Goal: Navigation & Orientation: Understand site structure

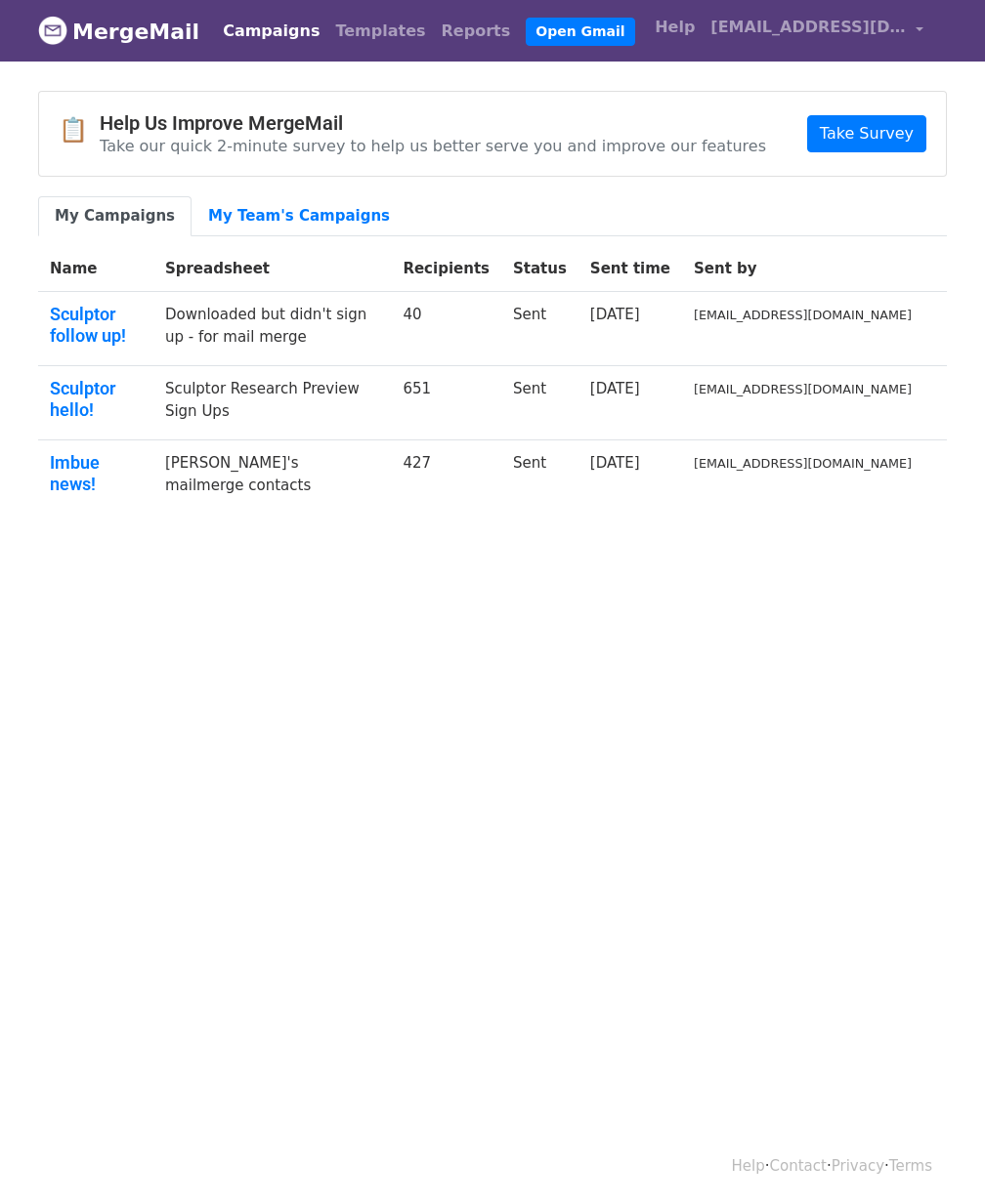
click at [527, 659] on html "MergeMail Campaigns Templates Reports Open Gmail Daily emails left: 1500 Help k…" at bounding box center [492, 602] width 985 height 1204
click at [823, 54] on nav "MergeMail Campaigns Templates Reports Open Gmail Daily emails left: 1500 Help k…" at bounding box center [492, 31] width 909 height 61
click at [805, 29] on span "[EMAIL_ADDRESS][DOMAIN_NAME]" at bounding box center [808, 28] width 196 height 24
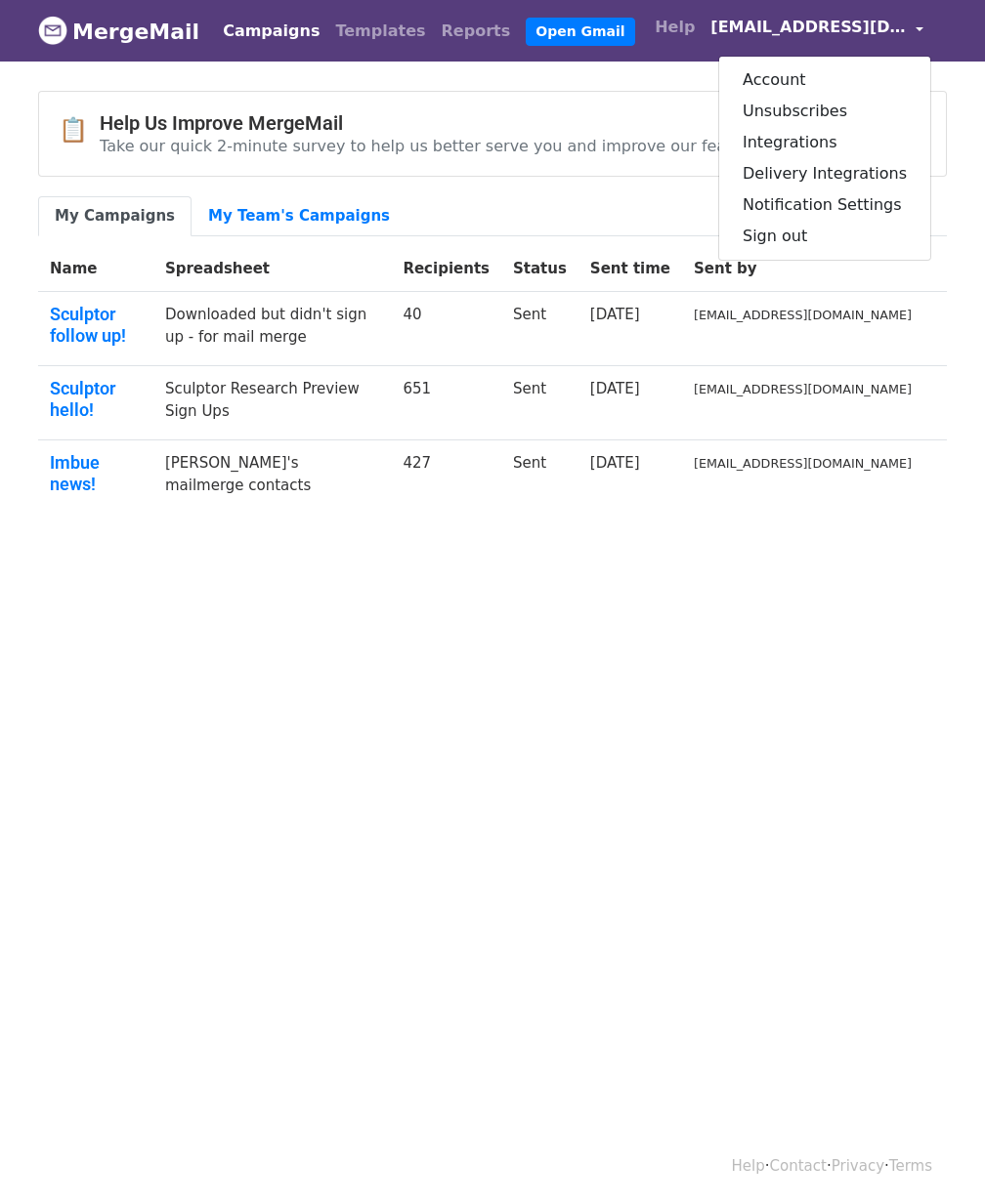
click at [805, 29] on span "[EMAIL_ADDRESS][DOMAIN_NAME]" at bounding box center [808, 28] width 196 height 24
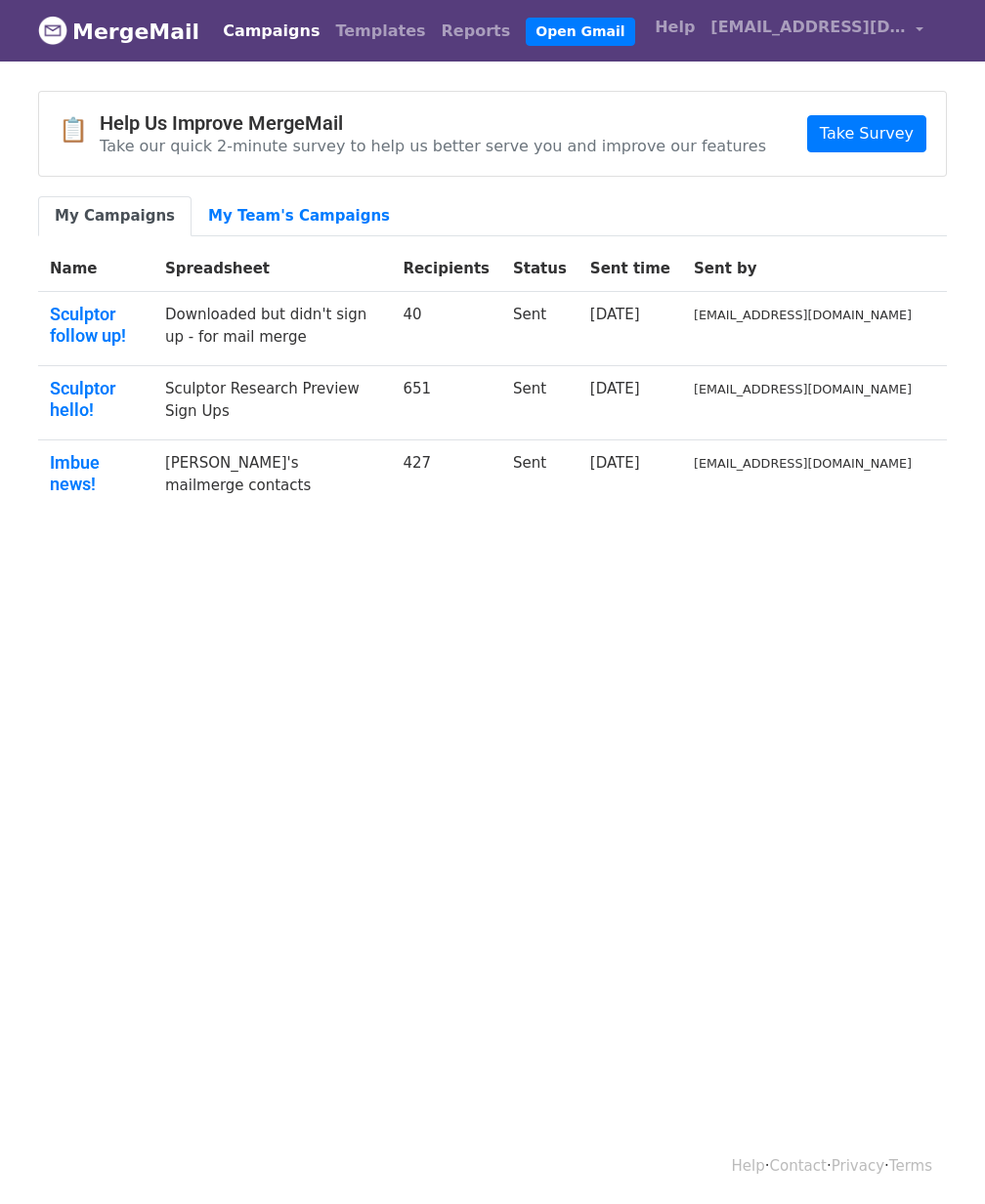
click at [628, 877] on html "MergeMail Campaigns Templates Reports Open Gmail Daily emails left: 1500 Help k…" at bounding box center [492, 602] width 985 height 1204
